Goal: Task Accomplishment & Management: Complete application form

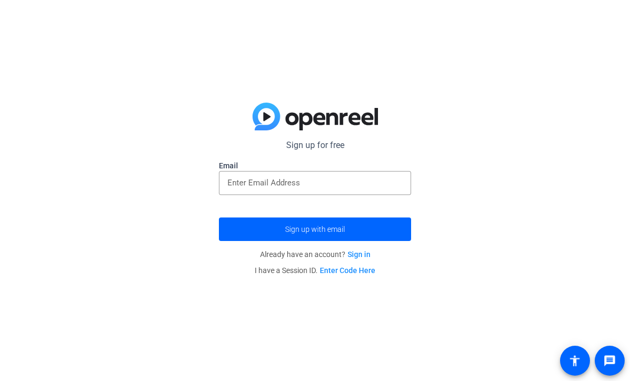
click at [380, 188] on input "email" at bounding box center [314, 182] width 175 height 13
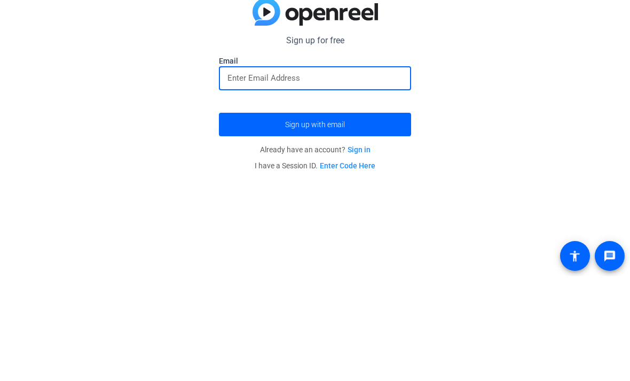
paste input "sayow67729@gta5hx.com"
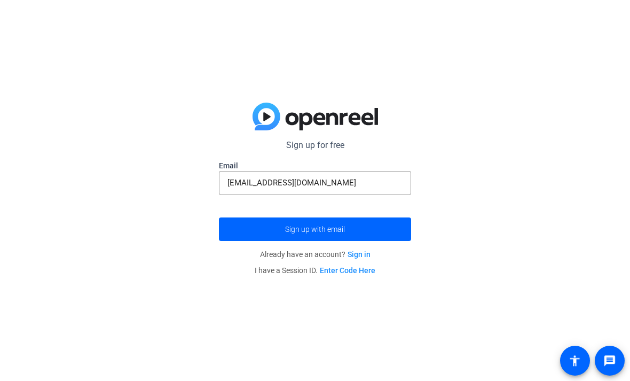
type input "sayow67729@gta5hx.com"
click at [260, 231] on span "submit" at bounding box center [315, 229] width 192 height 26
click at [249, 230] on span "submit" at bounding box center [315, 229] width 192 height 26
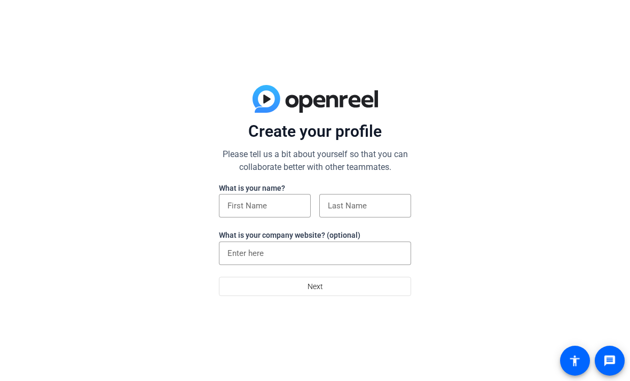
click at [243, 200] on input at bounding box center [264, 205] width 75 height 13
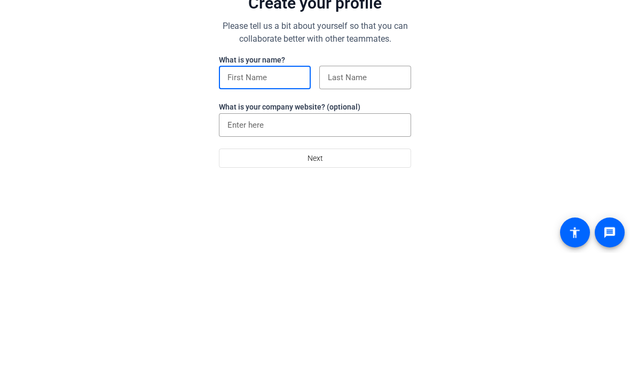
type input "S"
type input "[PERSON_NAME]"
click at [386, 182] on div "What is your name? [PERSON_NAME] What is your company website? (optional)" at bounding box center [315, 229] width 192 height 94
